Goal: Task Accomplishment & Management: Use online tool/utility

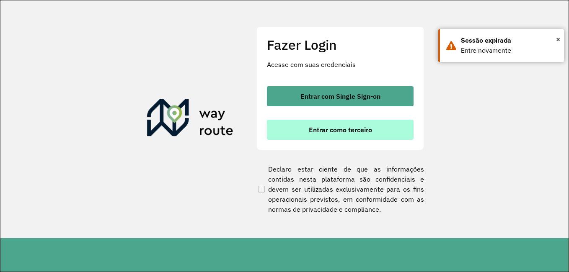
click at [326, 135] on button "Entrar como terceiro" at bounding box center [340, 130] width 147 height 20
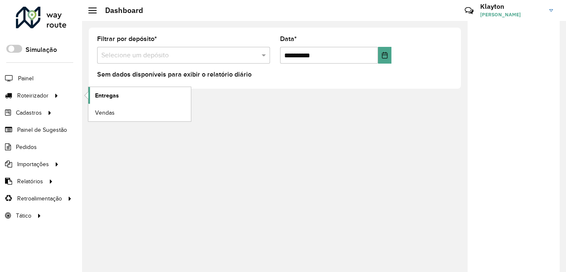
click at [142, 96] on link "Entregas" at bounding box center [139, 95] width 103 height 17
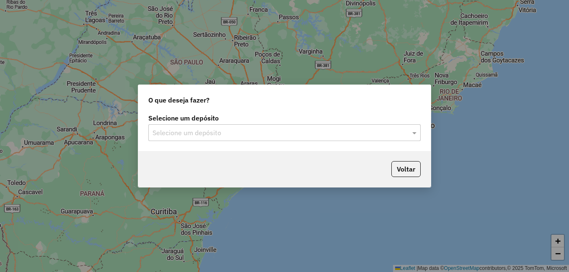
click at [268, 134] on input "text" at bounding box center [275, 133] width 247 height 10
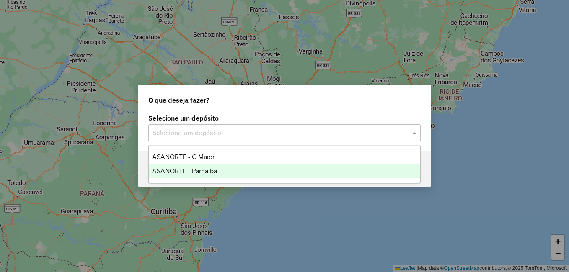
click at [209, 172] on span "ASANORTE - Parnaiba" at bounding box center [184, 171] width 65 height 7
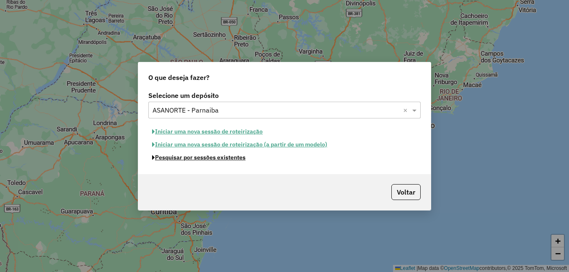
click at [239, 161] on button "Pesquisar por sessões existentes" at bounding box center [198, 157] width 101 height 13
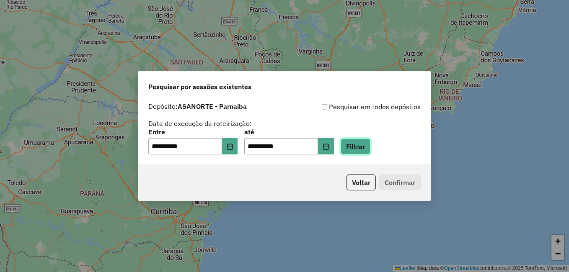
click at [363, 145] on button "Filtrar" at bounding box center [355, 147] width 30 height 16
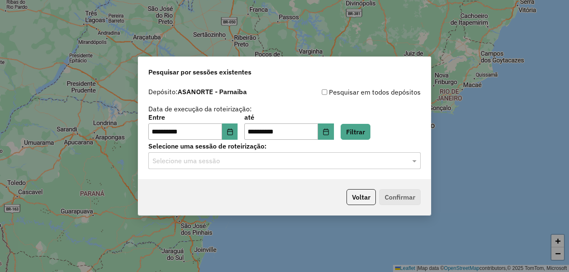
click at [214, 163] on input "text" at bounding box center [275, 161] width 247 height 10
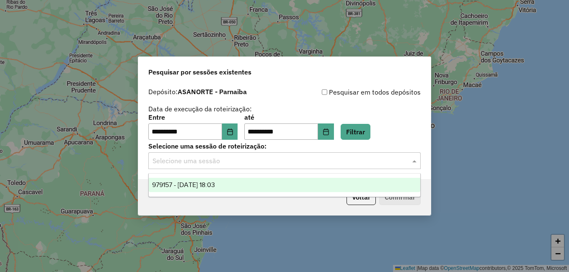
click at [208, 184] on span "979157 - 14/08/2025 18:03" at bounding box center [183, 184] width 63 height 7
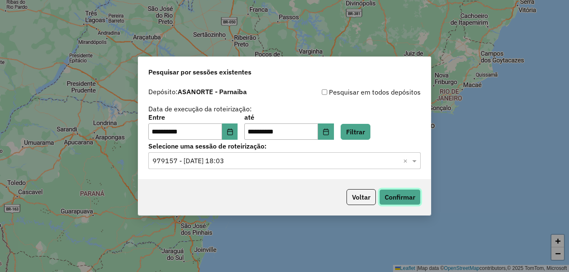
click at [393, 198] on button "Confirmar" at bounding box center [399, 197] width 41 height 16
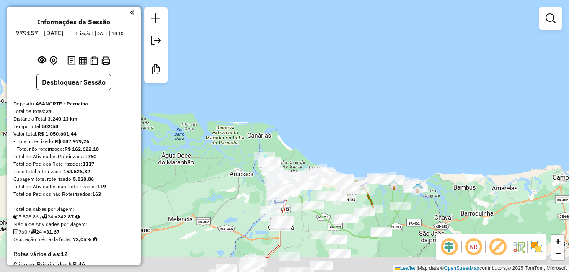
drag, startPoint x: 315, startPoint y: 173, endPoint x: 307, endPoint y: 105, distance: 69.1
click at [307, 106] on div "Janela de atendimento Grade de atendimento Capacidade Transportadoras Veículos …" at bounding box center [284, 136] width 569 height 272
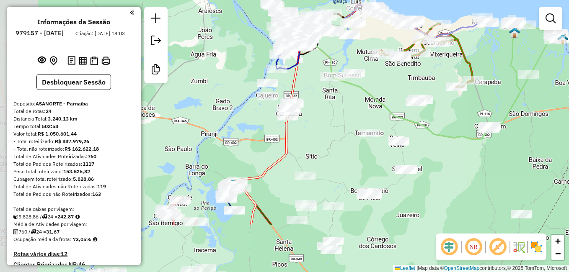
drag, startPoint x: 311, startPoint y: 151, endPoint x: 315, endPoint y: 134, distance: 17.8
click at [315, 134] on div "Janela de atendimento Grade de atendimento Capacidade Transportadoras Veículos …" at bounding box center [284, 136] width 569 height 272
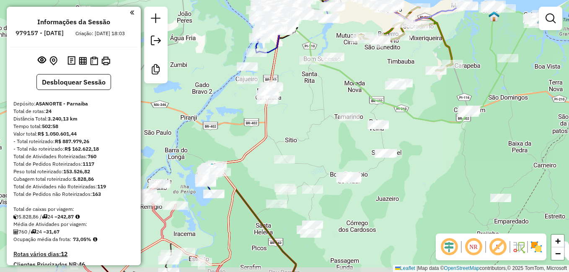
drag, startPoint x: 327, startPoint y: 149, endPoint x: 307, endPoint y: 134, distance: 25.5
click at [307, 134] on div "Janela de atendimento Grade de atendimento Capacidade Transportadoras Veículos …" at bounding box center [284, 136] width 569 height 272
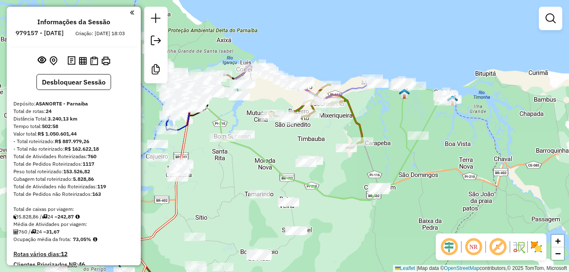
drag, startPoint x: 322, startPoint y: 94, endPoint x: 229, endPoint y: 177, distance: 124.3
click at [229, 177] on div "Janela de atendimento Grade de atendimento Capacidade Transportadoras Veículos …" at bounding box center [284, 136] width 569 height 272
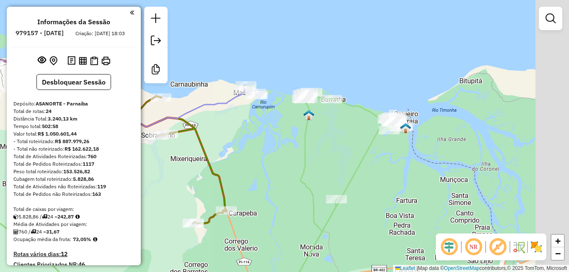
drag, startPoint x: 371, startPoint y: 119, endPoint x: 350, endPoint y: 119, distance: 20.9
click at [350, 119] on div "Janela de atendimento Grade de atendimento Capacidade Transportadoras Veículos …" at bounding box center [284, 136] width 569 height 272
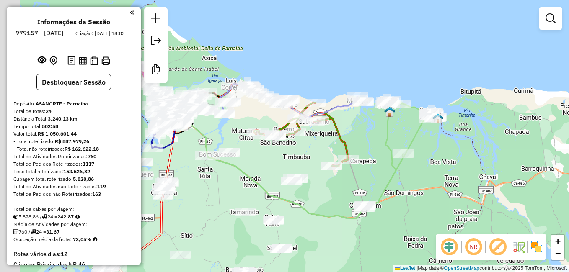
drag, startPoint x: 224, startPoint y: 165, endPoint x: 339, endPoint y: 144, distance: 117.4
click at [339, 144] on div "Janela de atendimento Grade de atendimento Capacidade Transportadoras Veículos …" at bounding box center [284, 136] width 569 height 272
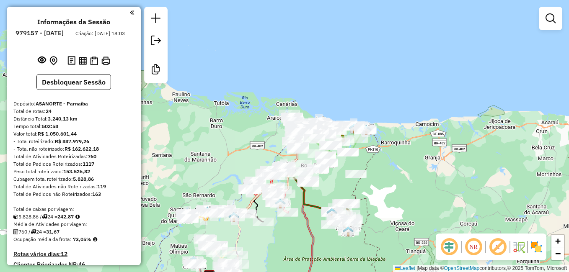
drag, startPoint x: 322, startPoint y: 199, endPoint x: 332, endPoint y: 174, distance: 27.1
click at [332, 174] on div "Janela de atendimento Grade de atendimento Capacidade Transportadoras Veículos …" at bounding box center [284, 136] width 569 height 272
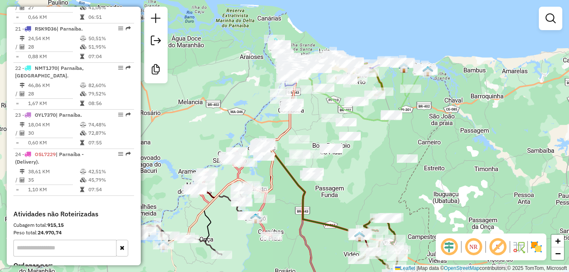
scroll to position [1287, 0]
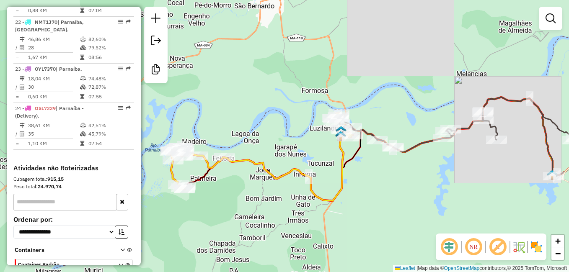
drag, startPoint x: 268, startPoint y: 149, endPoint x: 356, endPoint y: 161, distance: 88.8
click at [356, 161] on div "Janela de atendimento Grade de atendimento Capacidade Transportadoras Veículos …" at bounding box center [284, 136] width 569 height 272
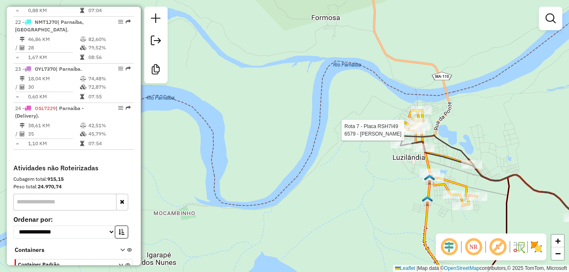
select select "**********"
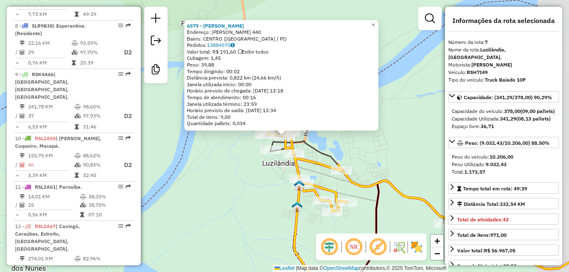
scroll to position [588, 0]
